Goal: Task Accomplishment & Management: Use online tool/utility

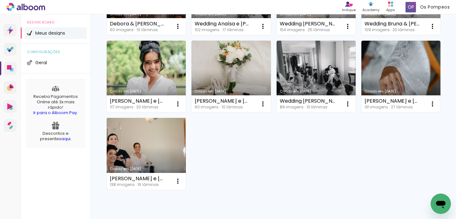
scroll to position [110, 0]
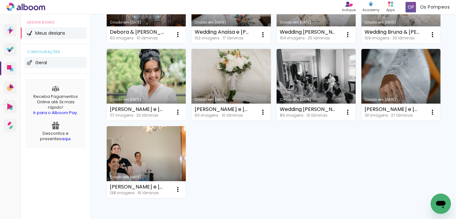
click at [42, 63] on span "Geral" at bounding box center [41, 62] width 12 height 4
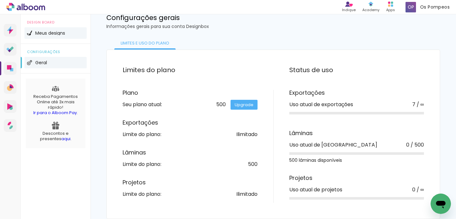
click at [46, 37] on li "Meus designs" at bounding box center [55, 32] width 62 height 11
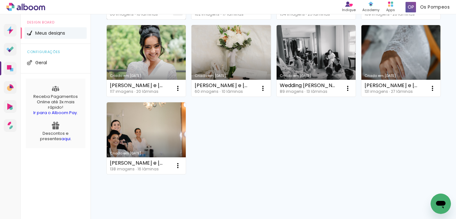
scroll to position [137, 0]
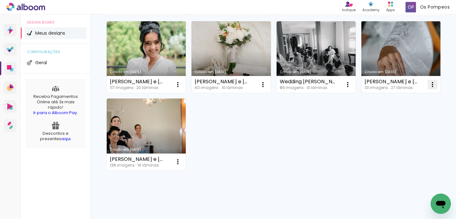
click at [429, 84] on iron-icon at bounding box center [432, 85] width 8 height 8
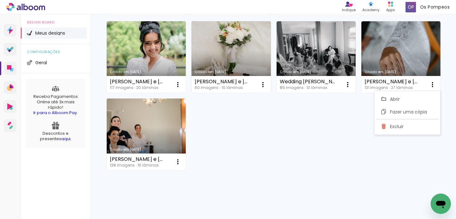
click at [312, 133] on div "Criado em [DATE] [PERSON_NAME] & [PERSON_NAME] 60 imagens ∙ 10 lâminas Abrir Fa…" at bounding box center [272, 57] width 339 height 232
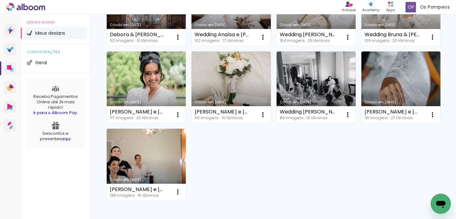
scroll to position [109, 0]
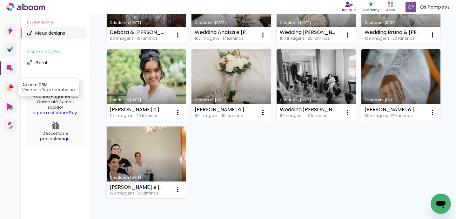
click at [12, 88] on icon at bounding box center [9, 87] width 5 height 5
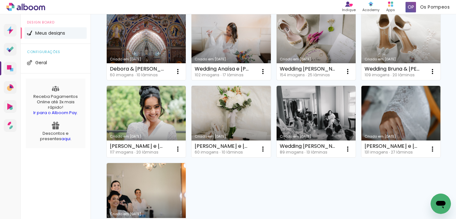
scroll to position [123, 0]
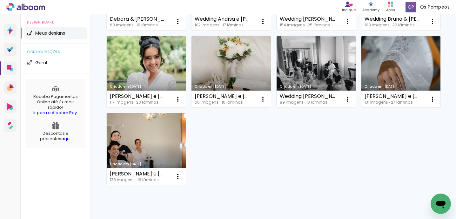
click at [381, 98] on div "[PERSON_NAME] e [PERSON_NAME]" at bounding box center [392, 96] width 56 height 5
click at [431, 97] on iron-icon at bounding box center [432, 99] width 8 height 8
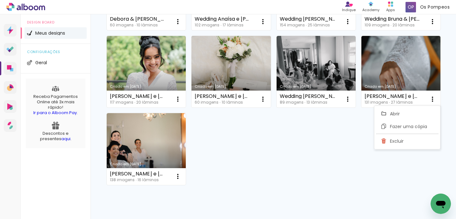
click at [316, 139] on div "Criado em [DATE] [PERSON_NAME] & [PERSON_NAME] 60 imagens ∙ 10 lâminas Abrir Fa…" at bounding box center [272, 71] width 339 height 232
click at [63, 35] on li "Meus designs" at bounding box center [55, 32] width 62 height 11
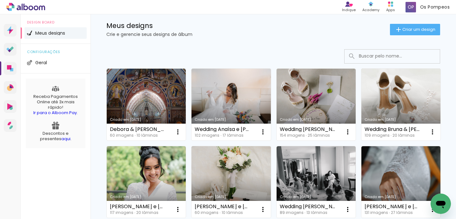
scroll to position [12, 0]
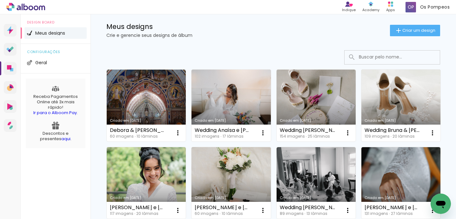
click at [162, 35] on p "Crie e gerencie seus designs de álbum" at bounding box center [247, 35] width 283 height 4
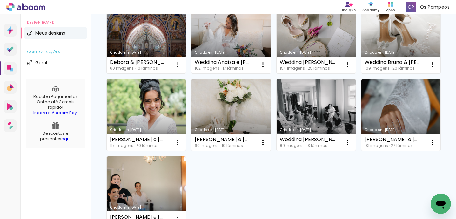
scroll to position [96, 0]
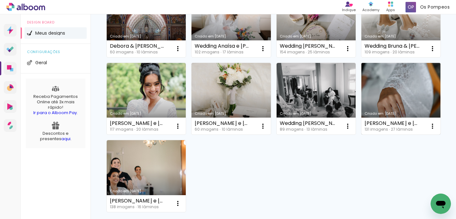
click at [387, 108] on link "Criado em [DATE]" at bounding box center [400, 99] width 79 height 72
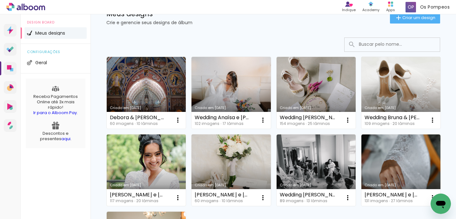
scroll to position [9, 0]
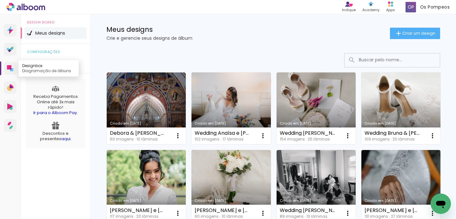
click at [10, 68] on icon at bounding box center [9, 67] width 4 height 4
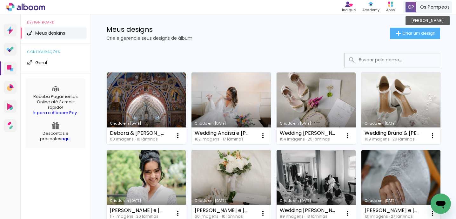
click at [427, 6] on span "Os Pompeos" at bounding box center [435, 7] width 30 height 7
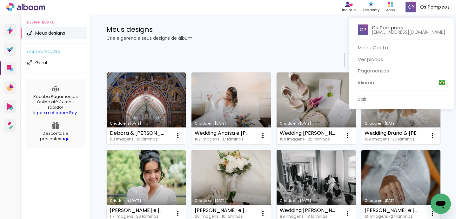
click at [390, 7] on div at bounding box center [228, 109] width 456 height 219
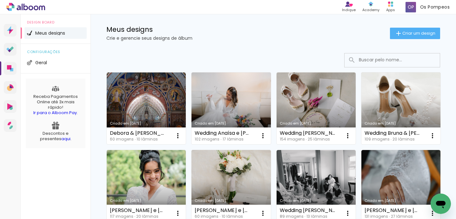
click at [276, 37] on p "Crie e gerencie seus designs de álbum" at bounding box center [247, 38] width 283 height 4
click at [182, 38] on p "Crie e gerencie seus designs de álbum" at bounding box center [247, 38] width 283 height 4
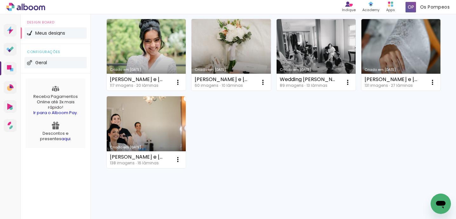
click at [54, 60] on li "Geral" at bounding box center [55, 62] width 62 height 11
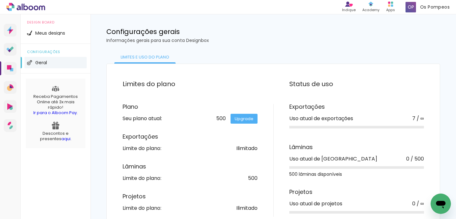
scroll to position [8, 0]
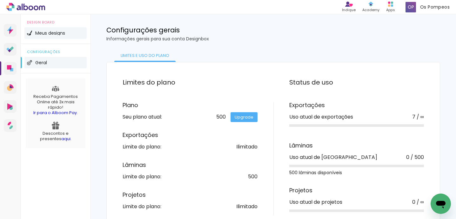
click at [55, 36] on li "Meus designs" at bounding box center [55, 32] width 62 height 11
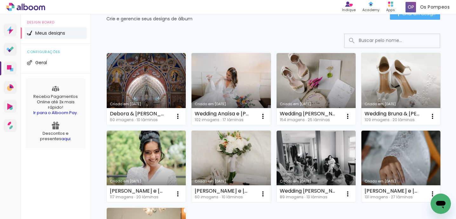
scroll to position [29, 0]
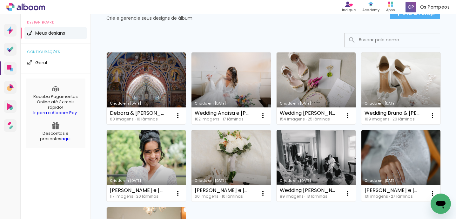
click at [30, 8] on icon at bounding box center [25, 7] width 39 height 8
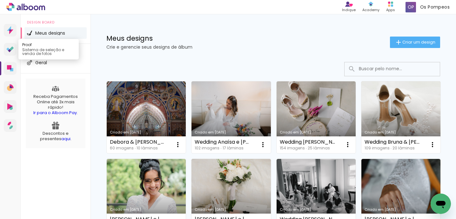
click at [14, 48] on link "Proof Sistema de seleção e venda de fotos" at bounding box center [10, 49] width 13 height 13
